Goal: Task Accomplishment & Management: Use online tool/utility

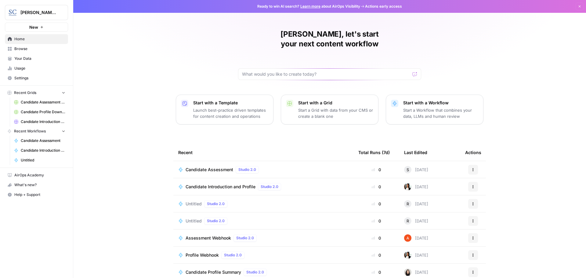
click at [200, 167] on span "Candidate Assessment" at bounding box center [210, 170] width 48 height 6
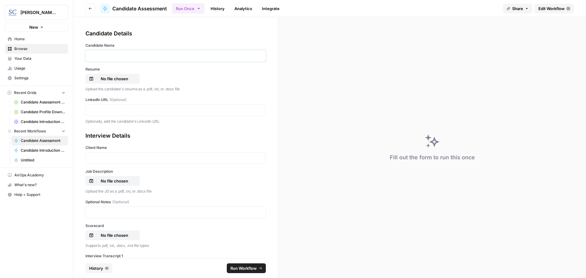
click at [113, 55] on p at bounding box center [175, 56] width 173 height 6
click at [106, 79] on p "No file chosen" at bounding box center [114, 79] width 39 height 6
click at [118, 78] on p "No file chosen" at bounding box center [114, 79] width 39 height 6
click at [100, 110] on p at bounding box center [175, 110] width 173 height 6
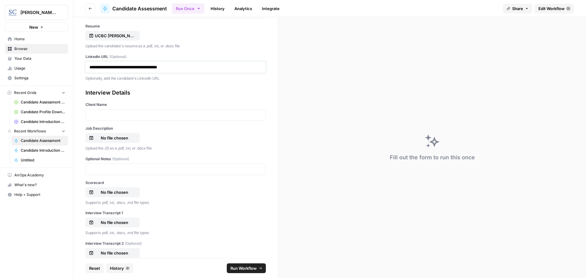
scroll to position [61, 0]
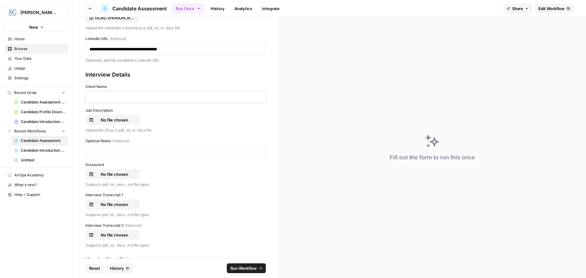
click at [101, 100] on p at bounding box center [175, 97] width 173 height 6
click at [109, 119] on p "No file chosen" at bounding box center [114, 120] width 39 height 6
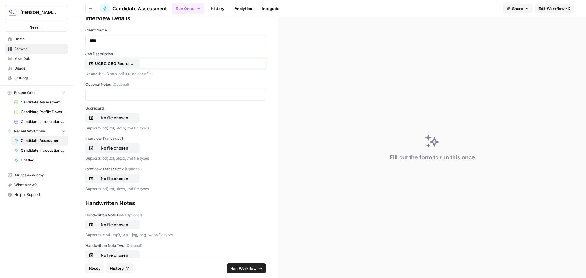
scroll to position [122, 0]
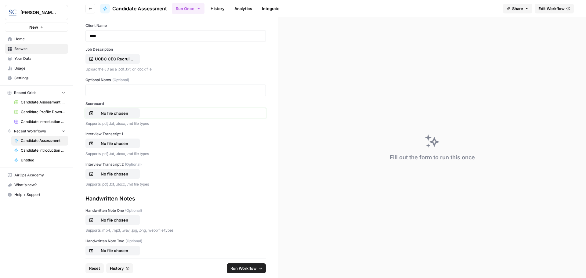
click at [115, 113] on p "No file chosen" at bounding box center [114, 113] width 39 height 6
click at [105, 142] on p "No file chosen" at bounding box center [114, 143] width 39 height 6
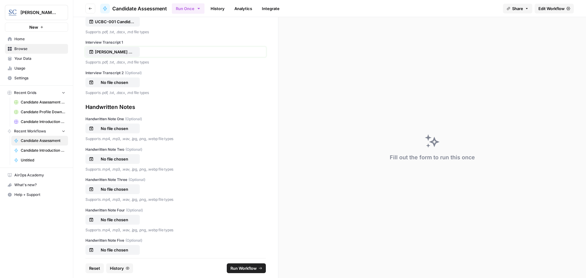
scroll to position [226, 0]
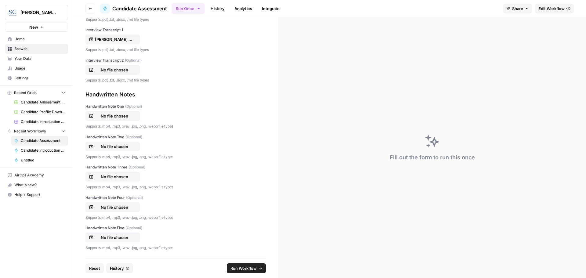
click at [243, 268] on span "Run Workflow" at bounding box center [244, 268] width 26 height 6
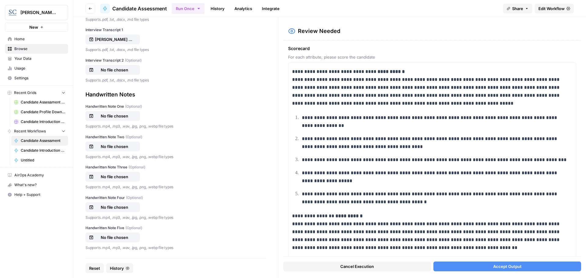
click at [515, 265] on span "Accept Output" at bounding box center [507, 267] width 28 height 6
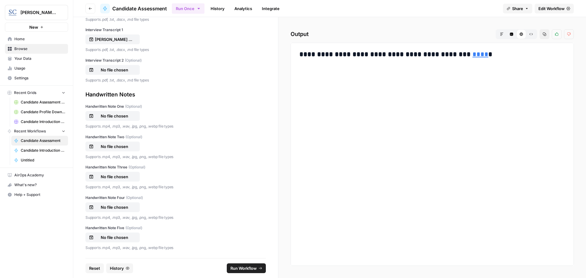
click at [473, 53] on link "****" at bounding box center [481, 54] width 16 height 7
